Goal: Check status: Check status

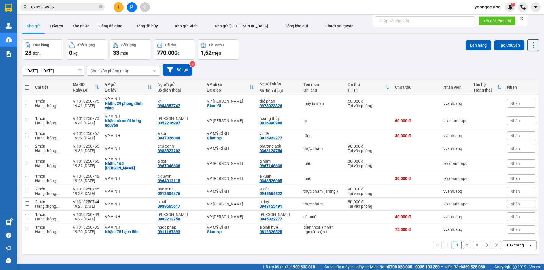
click at [60, 9] on input "0982589966" at bounding box center [64, 7] width 67 height 6
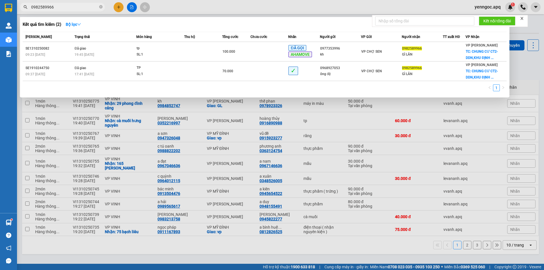
click at [60, 9] on input "0982589966" at bounding box center [64, 7] width 67 height 6
paste input "0944561889"
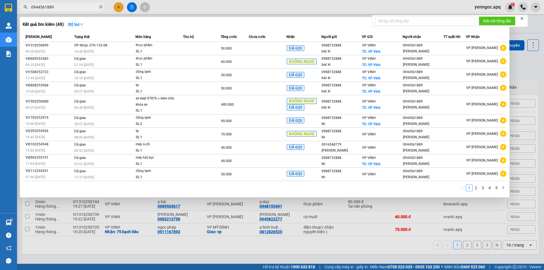
type input "0944561889"
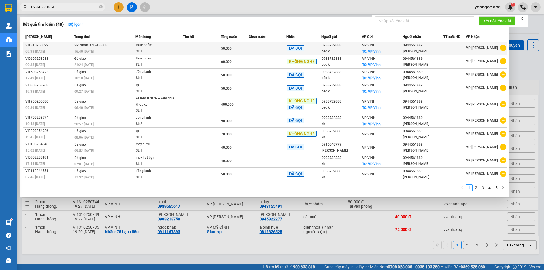
click at [102, 48] on td "VP Nhận 37H-133.08 16:40 - 13/10" at bounding box center [104, 48] width 63 height 13
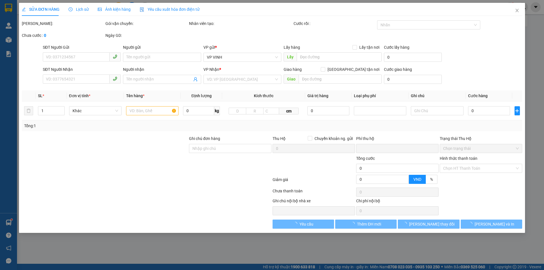
click at [83, 10] on span "Lịch sử" at bounding box center [79, 9] width 20 height 5
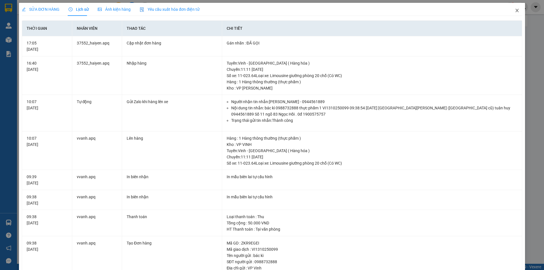
click at [515, 12] on icon "close" at bounding box center [516, 10] width 3 height 3
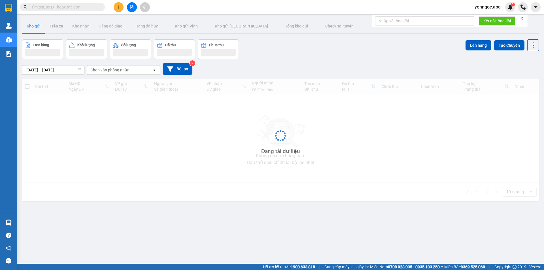
click at [46, 8] on input "text" at bounding box center [64, 7] width 67 height 6
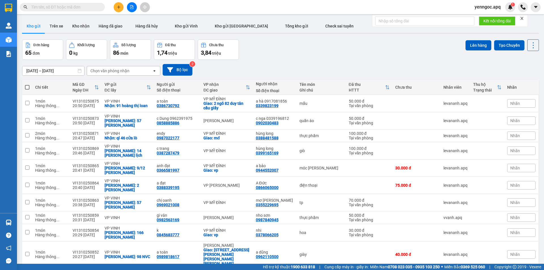
paste input "0917393176"
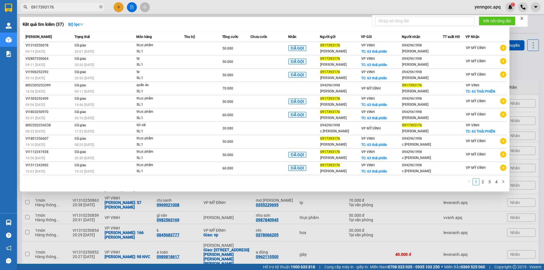
type input "0917393176"
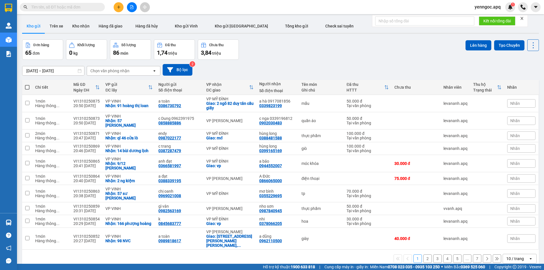
click at [73, 7] on input "text" at bounding box center [64, 7] width 67 height 6
paste input "0963978337"
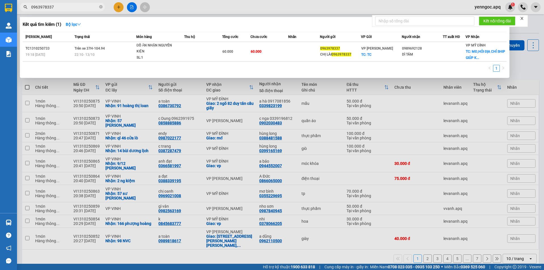
click at [69, 8] on input "0963978337" at bounding box center [64, 7] width 67 height 6
paste input "89692128"
type input "0989692128"
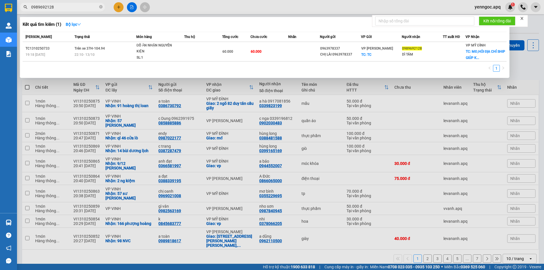
click at [60, 5] on input "0989692128" at bounding box center [64, 7] width 67 height 6
click at [64, 8] on input "0989692128" at bounding box center [64, 7] width 67 height 6
